Goal: Task Accomplishment & Management: Complete application form

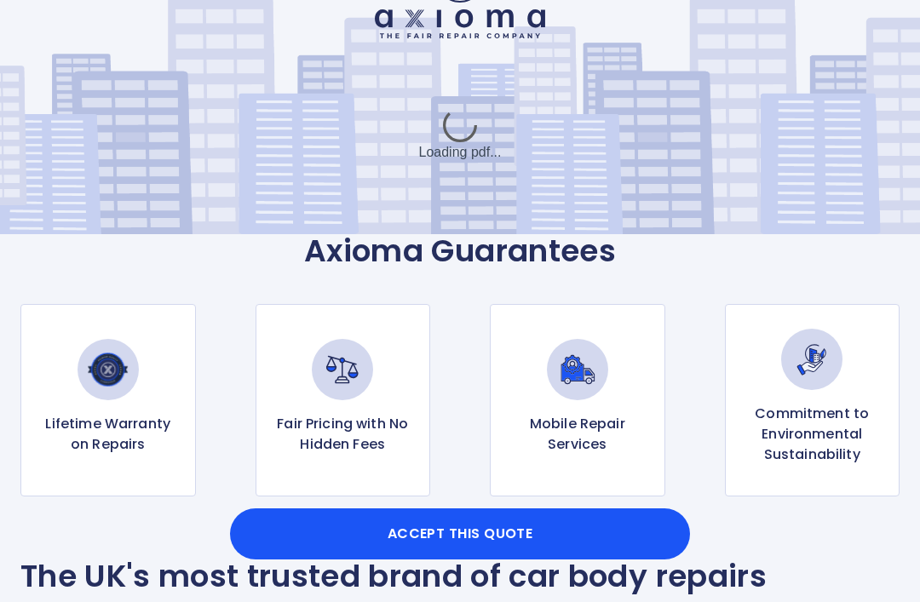
scroll to position [55, 0]
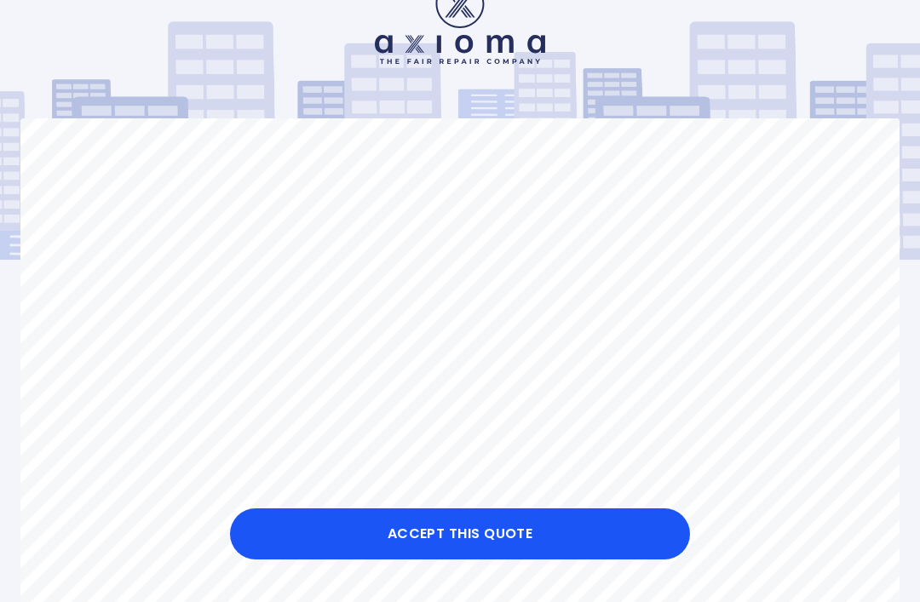
click at [494, 560] on button "Accept this Quote" at bounding box center [460, 533] width 460 height 51
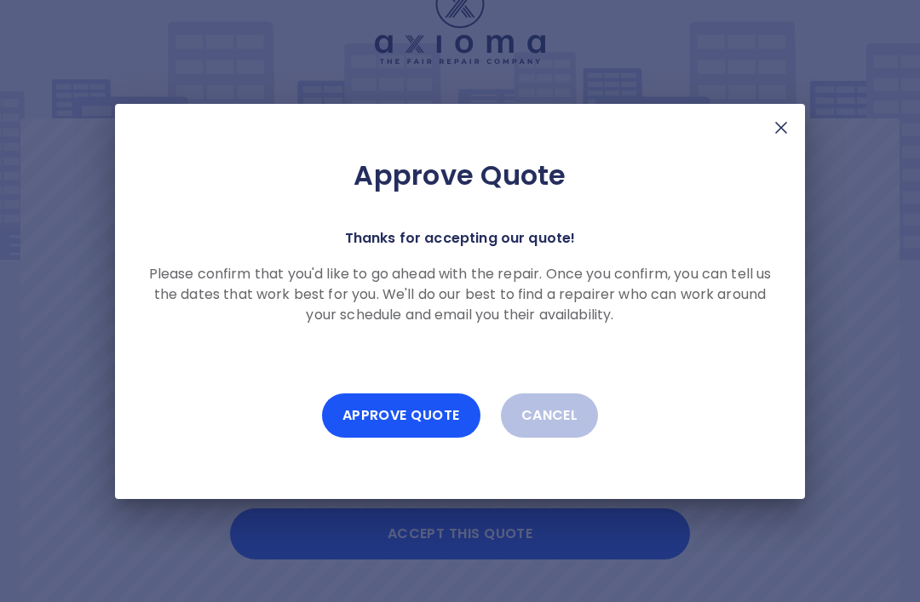
click at [416, 438] on button "Approve Quote" at bounding box center [401, 415] width 158 height 44
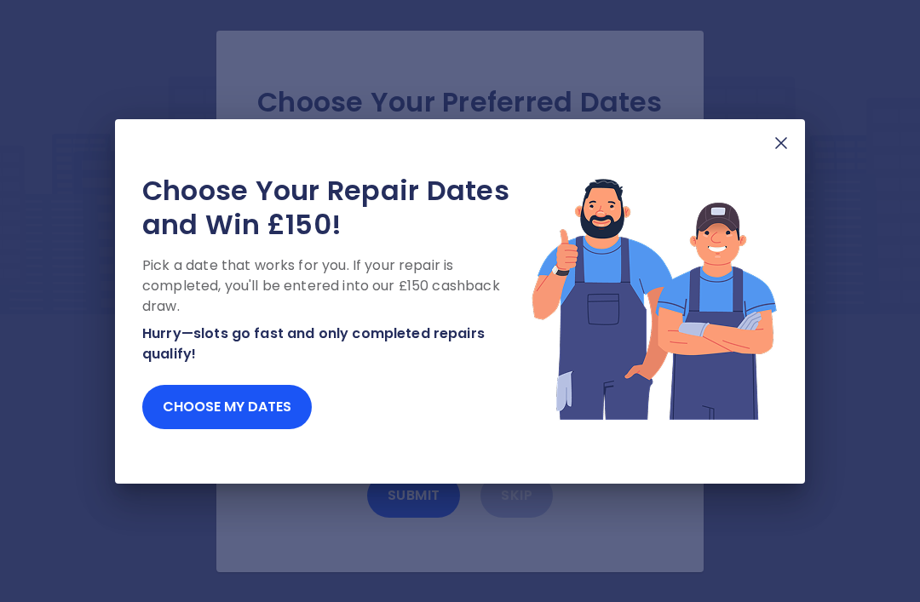
click at [253, 428] on button "Choose my dates" at bounding box center [226, 407] width 169 height 44
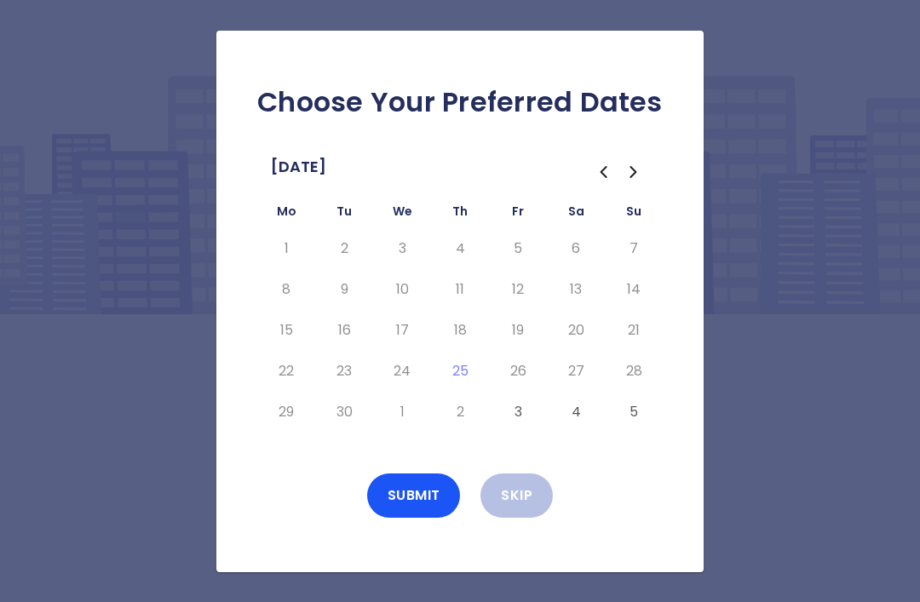
click at [643, 182] on icon "Go to the Next Month" at bounding box center [633, 172] width 20 height 20
click at [289, 344] on button "13" at bounding box center [286, 330] width 31 height 27
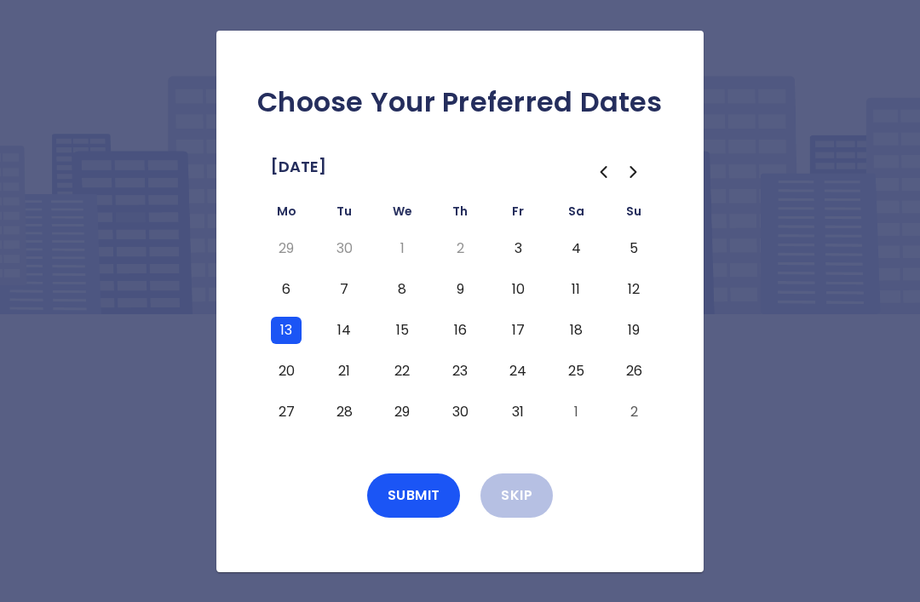
click at [346, 344] on button "14" at bounding box center [344, 330] width 31 height 27
click at [404, 344] on button "15" at bounding box center [402, 330] width 31 height 27
click at [454, 344] on button "16" at bounding box center [460, 330] width 31 height 27
click at [517, 344] on button "17" at bounding box center [517, 330] width 31 height 27
click at [582, 344] on button "18" at bounding box center [575, 330] width 31 height 27
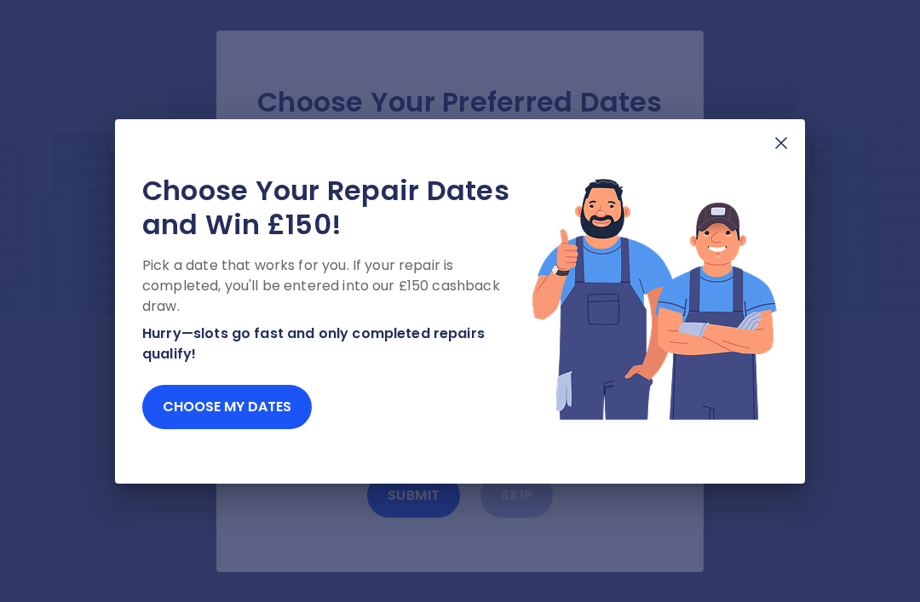
click at [250, 429] on button "Choose my dates" at bounding box center [226, 407] width 169 height 44
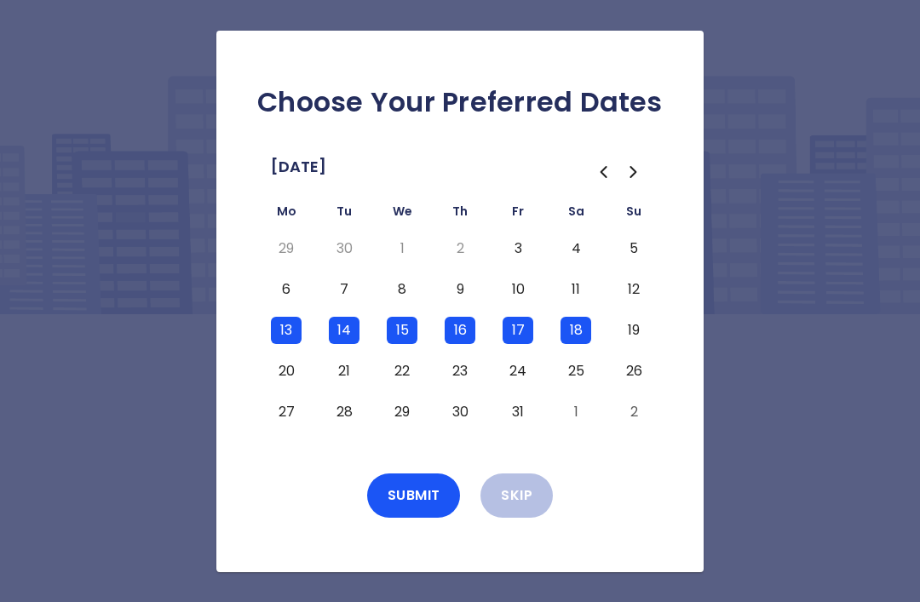
click at [292, 303] on button "6" at bounding box center [286, 289] width 31 height 27
click at [338, 303] on button "7" at bounding box center [344, 289] width 31 height 27
click at [402, 303] on button "8" at bounding box center [402, 289] width 31 height 27
click at [462, 303] on button "9" at bounding box center [460, 289] width 31 height 27
click at [521, 303] on button "10" at bounding box center [517, 289] width 31 height 27
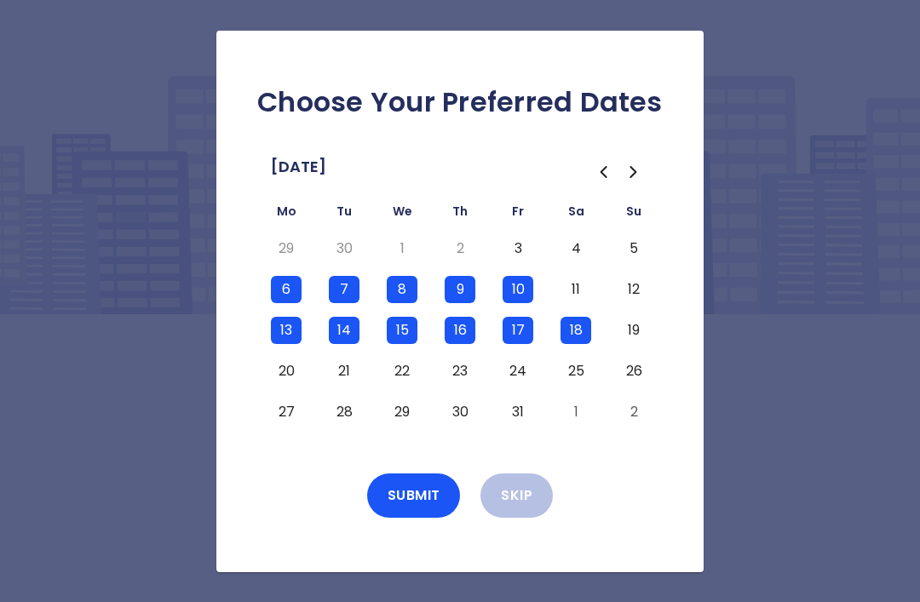
click at [585, 344] on button "18" at bounding box center [575, 330] width 31 height 27
click at [422, 518] on button "Submit" at bounding box center [414, 495] width 94 height 44
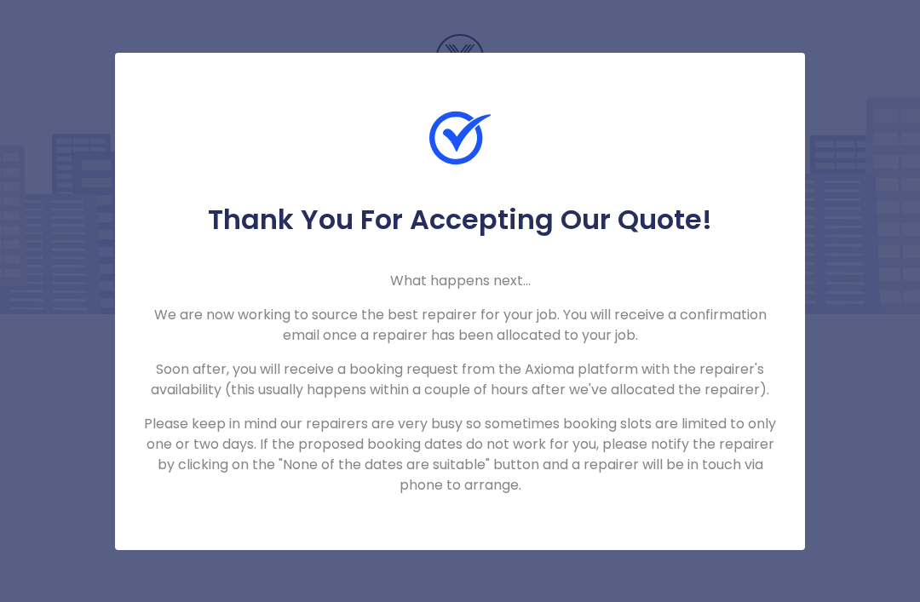
scroll to position [55, 0]
click at [454, 107] on img at bounding box center [459, 137] width 61 height 61
